Goal: Find contact information: Obtain details needed to contact an individual or organization

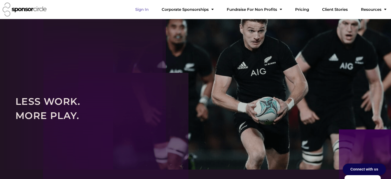
click at [153, 11] on link "Sign In" at bounding box center [142, 9] width 22 height 10
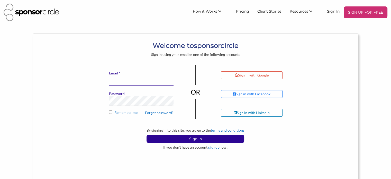
click at [161, 82] on input "* Email" at bounding box center [141, 80] width 65 height 10
type input "info@motocanada.com"
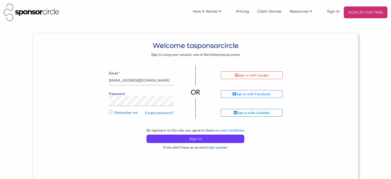
click at [195, 140] on p "Sign In" at bounding box center [195, 139] width 97 height 8
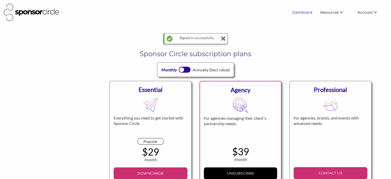
click at [304, 11] on link "Dashboard" at bounding box center [302, 12] width 28 height 9
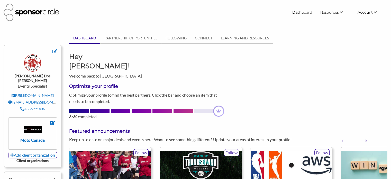
click at [203, 28] on body "Dashboard Resources Find New Partners Virtual Coffee Series Sponsorship News Jo…" at bounding box center [195, 89] width 391 height 179
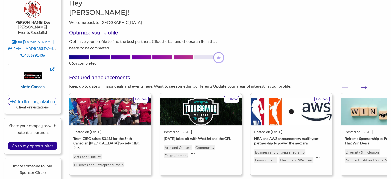
scroll to position [54, 0]
click at [40, 142] on input "Go to my opportunites" at bounding box center [32, 145] width 47 height 7
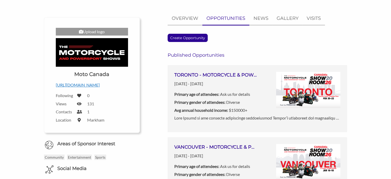
scroll to position [43, 0]
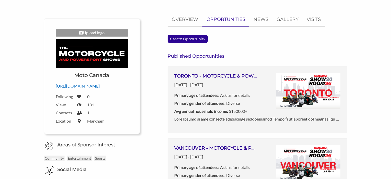
click at [213, 103] on b "Primary gender of attendees:" at bounding box center [199, 103] width 51 height 5
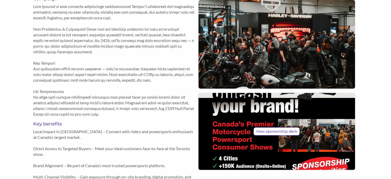
scroll to position [226, 0]
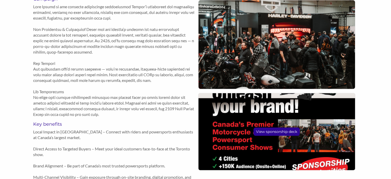
click at [284, 134] on p "View sponsorship deck" at bounding box center [277, 132] width 46 height 8
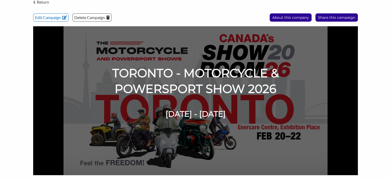
scroll to position [0, 0]
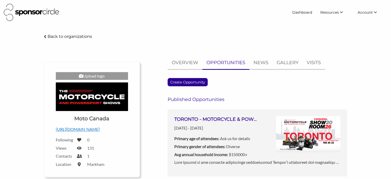
click at [99, 103] on img at bounding box center [92, 96] width 72 height 29
click at [92, 131] on p "[URL][DOMAIN_NAME]" at bounding box center [92, 129] width 72 height 7
click at [97, 101] on img at bounding box center [92, 96] width 72 height 29
click at [184, 65] on p "OVERVIEW" at bounding box center [185, 62] width 27 height 7
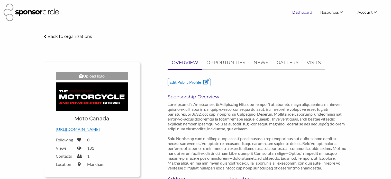
click at [314, 12] on link "Dashboard" at bounding box center [302, 12] width 28 height 9
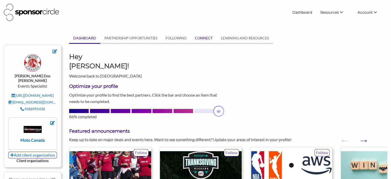
click at [206, 37] on link "CONNECT" at bounding box center [204, 38] width 26 height 10
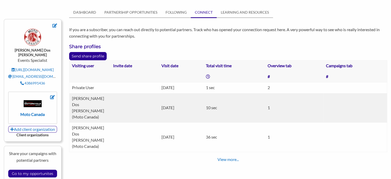
scroll to position [26, 0]
click at [236, 157] on link "View more..." at bounding box center [228, 159] width 21 height 5
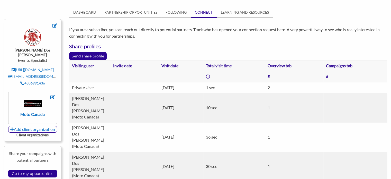
click at [223, 102] on td "10 sec" at bounding box center [235, 107] width 62 height 29
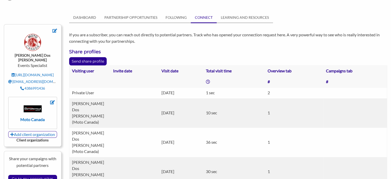
scroll to position [0, 0]
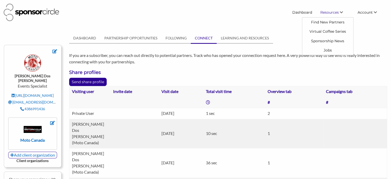
click at [326, 12] on span "Resources" at bounding box center [330, 12] width 19 height 5
click at [306, 14] on link "Dashboard" at bounding box center [302, 12] width 28 height 9
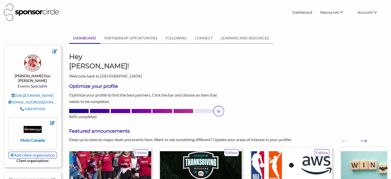
click at [309, 14] on link "Dashboard" at bounding box center [302, 12] width 28 height 9
click at [302, 13] on link "Dashboard" at bounding box center [302, 12] width 28 height 9
click at [322, 23] on link "Find New Partners" at bounding box center [328, 21] width 51 height 9
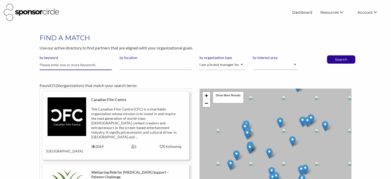
click at [92, 64] on input "text" at bounding box center [76, 65] width 72 height 10
click at [242, 31] on body "Dashboard Resources Find New Partners Virtual Coffee Series Sponsorship News Jo…" at bounding box center [195, 89] width 391 height 179
click at [62, 67] on input "text" at bounding box center [76, 65] width 72 height 10
click at [127, 75] on div "Found 1526 organizations that match your search terms" at bounding box center [196, 81] width 320 height 14
click at [84, 62] on input "text" at bounding box center [76, 65] width 72 height 10
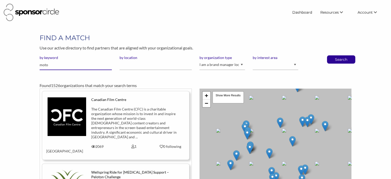
type input "motorcycle"
click at [333, 56] on button "Search" at bounding box center [341, 60] width 17 height 8
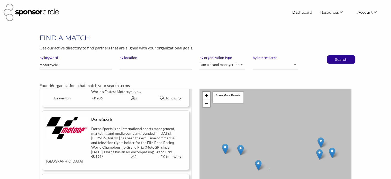
scroll to position [258, 0]
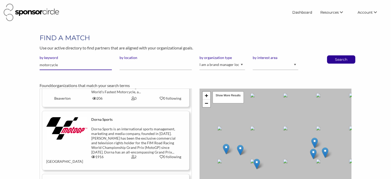
click at [63, 66] on input "motorcycle" at bounding box center [76, 65] width 72 height 10
type input "power tools"
click at [333, 56] on button "Search" at bounding box center [341, 60] width 17 height 8
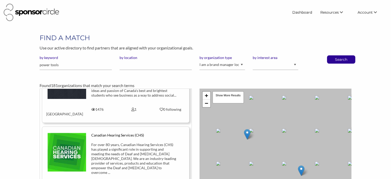
scroll to position [386, 0]
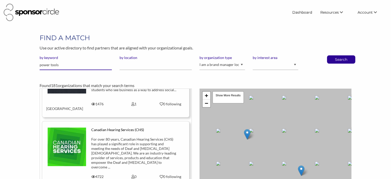
click at [57, 68] on input "power tools" at bounding box center [76, 65] width 72 height 10
type input "snap"
click at [333, 56] on button "Search" at bounding box center [341, 60] width 17 height 8
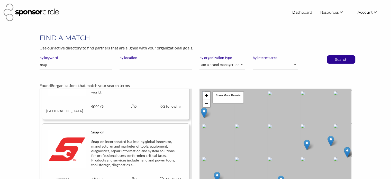
scroll to position [41, 0]
click at [144, 138] on div "Snap-on Incorporated is a leading global innovator, manufacturer and marketer o…" at bounding box center [133, 152] width 85 height 28
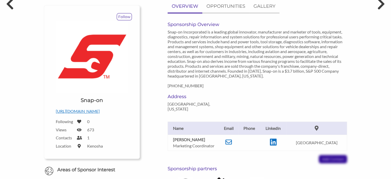
scroll to position [58, 0]
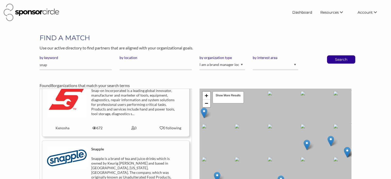
scroll to position [96, 0]
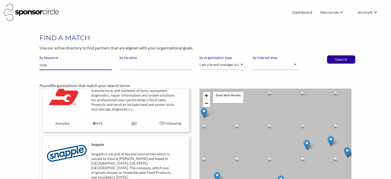
click at [51, 67] on input "snap" at bounding box center [76, 65] width 72 height 10
click at [97, 144] on div "Snapple" at bounding box center [133, 147] width 85 height 10
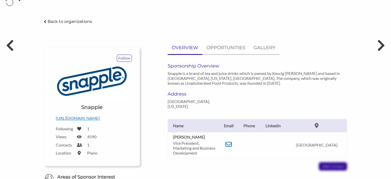
scroll to position [16, 0]
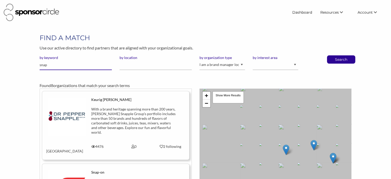
click at [70, 66] on input "snap" at bounding box center [76, 65] width 72 height 10
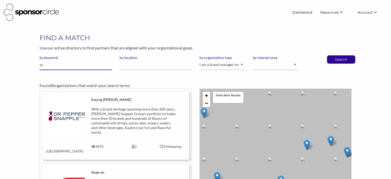
type input "s"
type input "wd40"
click at [333, 56] on button "Search" at bounding box center [341, 60] width 17 height 8
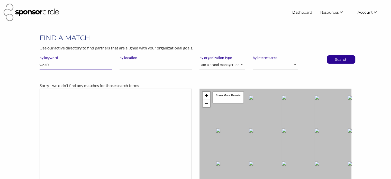
click at [65, 66] on input "wd40" at bounding box center [76, 65] width 72 height 10
type input "wd"
click at [333, 56] on button "Search" at bounding box center [341, 60] width 17 height 8
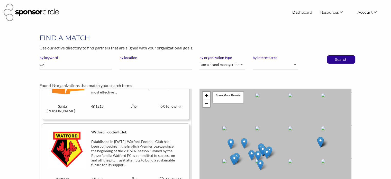
scroll to position [1076, 0]
click at [52, 65] on input "wd" at bounding box center [76, 65] width 72 height 10
type input "kart"
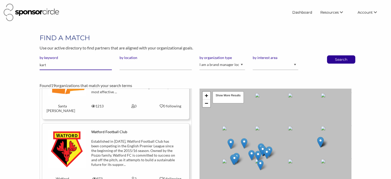
click at [333, 56] on button "Search" at bounding box center [341, 60] width 17 height 8
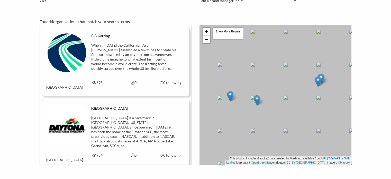
scroll to position [60, 0]
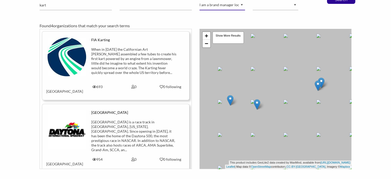
click at [228, 2] on select "I am an event organizer seeking new partnerships with suppliers, exhibitors or …" at bounding box center [223, 5] width 46 height 10
select select "Property"
click at [200, 0] on select "I am an event organizer seeking new partnerships with suppliers, exhibitors or …" at bounding box center [223, 5] width 46 height 10
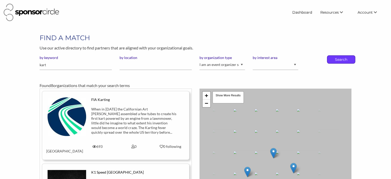
click at [338, 56] on p "Search" at bounding box center [341, 60] width 17 height 8
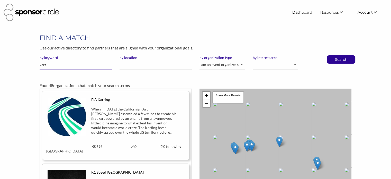
click at [53, 67] on input "kart" at bounding box center [76, 65] width 72 height 10
click at [107, 79] on div "Found 8 organizations that match your search terms" at bounding box center [196, 81] width 320 height 14
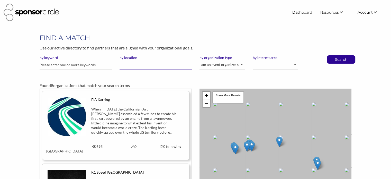
click at [132, 65] on input "by location" at bounding box center [156, 65] width 72 height 10
click at [219, 65] on select "I am an event organizer seeking new partnerships with suppliers, exhibitors or …" at bounding box center [223, 65] width 46 height 10
click at [193, 73] on div "by location" at bounding box center [156, 64] width 80 height 19
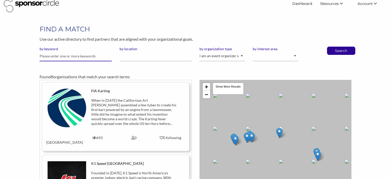
click at [92, 55] on input "text" at bounding box center [76, 56] width 72 height 10
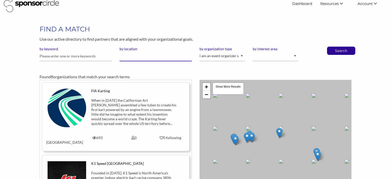
click at [128, 55] on input "by location" at bounding box center [156, 56] width 72 height 10
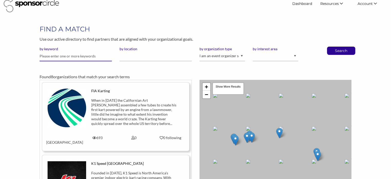
click at [93, 56] on input "text" at bounding box center [76, 56] width 72 height 10
type input "automotive"
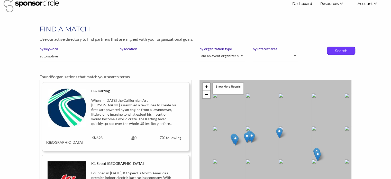
click at [339, 51] on p "Search" at bounding box center [341, 51] width 17 height 8
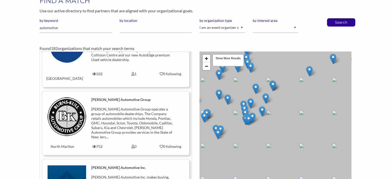
scroll to position [109, 0]
click at [72, 30] on input "automotive" at bounding box center [76, 28] width 72 height 10
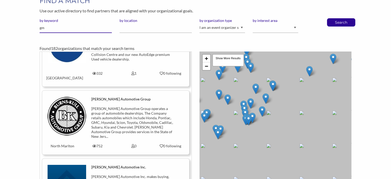
type input "gm"
click at [333, 19] on button "Search" at bounding box center [341, 23] width 17 height 8
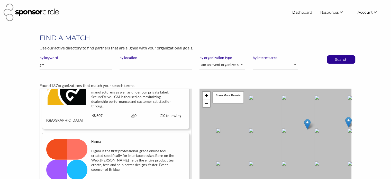
scroll to position [511, 0]
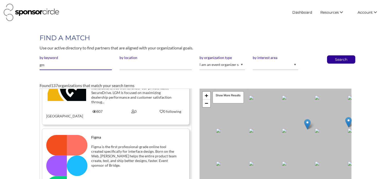
click at [62, 68] on input "gm" at bounding box center [76, 65] width 72 height 10
type input "general motors"
click at [333, 56] on button "Search" at bounding box center [341, 60] width 17 height 8
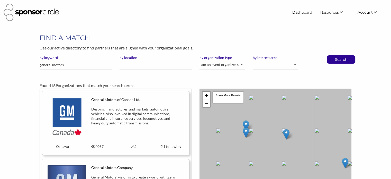
click at [125, 124] on div "Designs, manufactures, and markets, automotive vehicles. Also involved in digit…" at bounding box center [133, 116] width 85 height 19
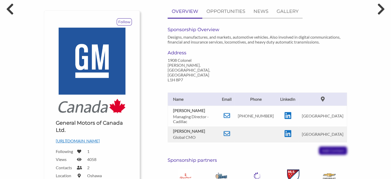
scroll to position [64, 0]
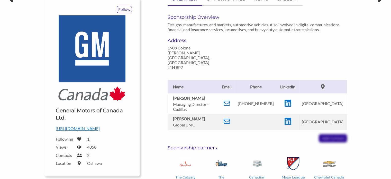
click at [230, 100] on icon at bounding box center [227, 103] width 6 height 6
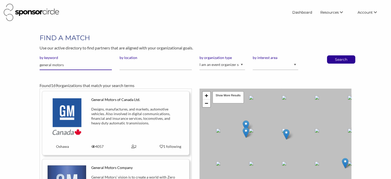
click at [76, 67] on input "general motors" at bounding box center [76, 65] width 72 height 10
type input "gmc"
click at [333, 56] on button "Search" at bounding box center [341, 60] width 17 height 8
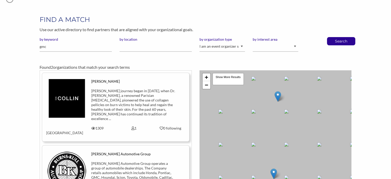
scroll to position [11, 0]
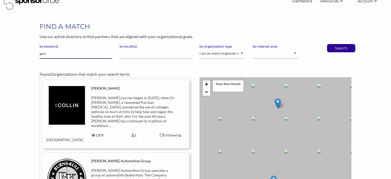
click at [75, 55] on input "gmc" at bounding box center [76, 54] width 72 height 10
type input "gmc [GEOGRAPHIC_DATA]"
click at [333, 44] on button "Search" at bounding box center [341, 48] width 17 height 8
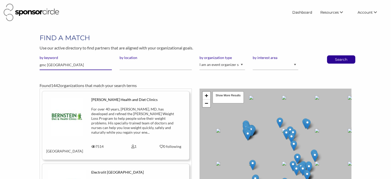
click at [57, 65] on input "gmc canada" at bounding box center [76, 65] width 72 height 10
type input "Chevrolet"
click at [333, 56] on button "Search" at bounding box center [341, 60] width 17 height 8
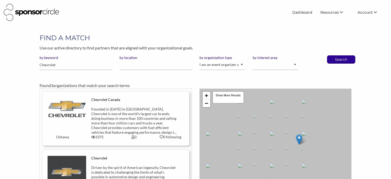
click at [114, 119] on div "Founded in [DATE] in [GEOGRAPHIC_DATA], Chevrolet is one of the world’s largest…" at bounding box center [133, 121] width 85 height 28
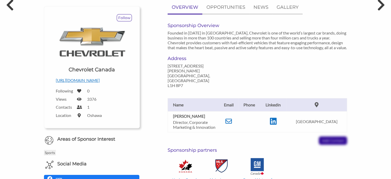
scroll to position [56, 0]
click at [232, 118] on icon at bounding box center [229, 121] width 6 height 6
click at [151, 84] on div "OVERVIEW OPPORTUNITIES NEWS GALLERY Sponsorship Overview Founded in [DATE] in […" at bounding box center [248, 96] width 208 height 191
click at [382, 99] on div "Chevrolet Canada - Sponsor Circle Back to organizations Follow Upload a logo fo…" at bounding box center [195, 136] width 391 height 317
